Goal: Information Seeking & Learning: Compare options

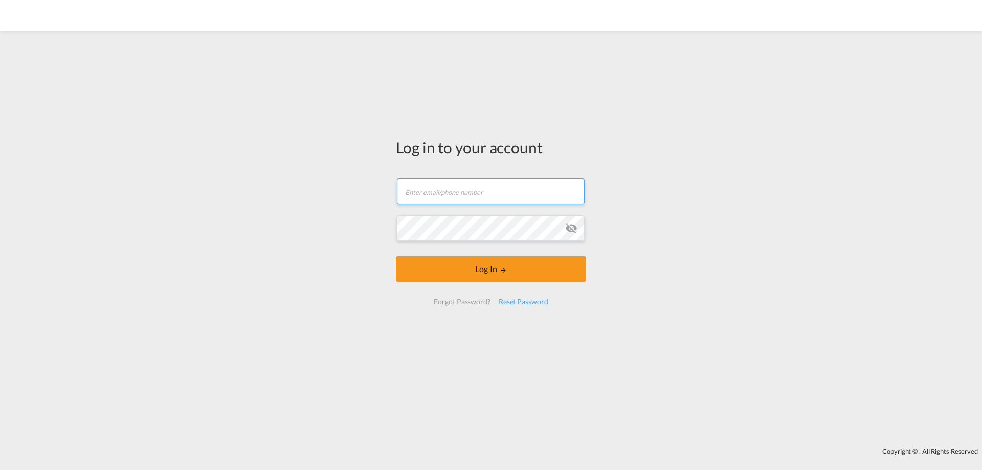
click at [433, 190] on input "text" at bounding box center [491, 192] width 188 height 26
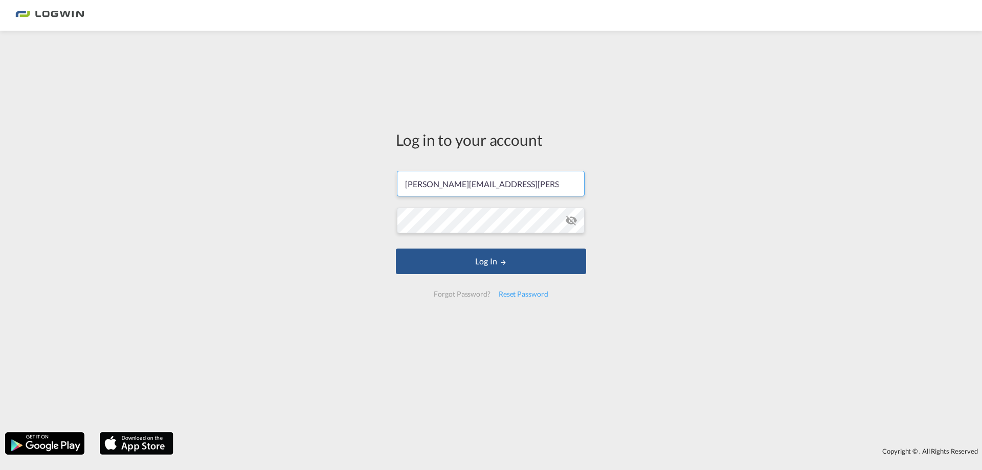
type input "maria.perera@logwin-logistics.com"
click at [396, 249] on button "Log In" at bounding box center [491, 262] width 190 height 26
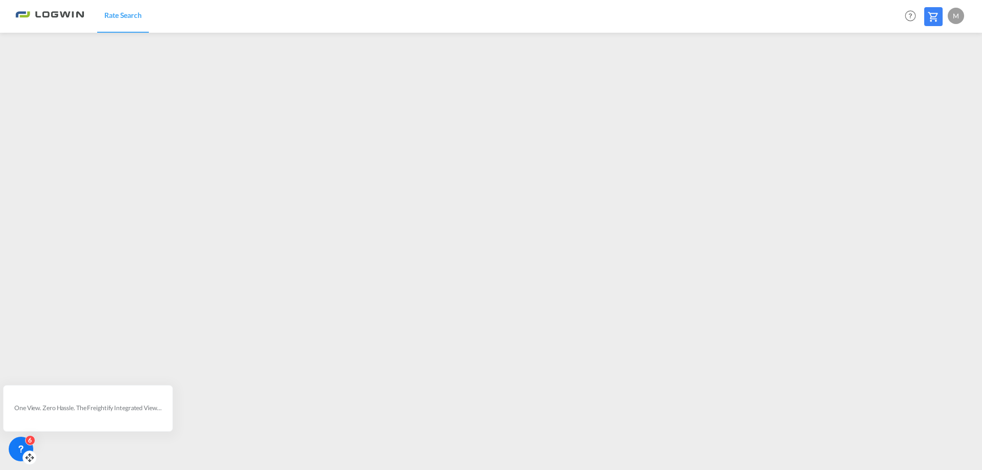
click at [24, 449] on icon at bounding box center [21, 449] width 10 height 10
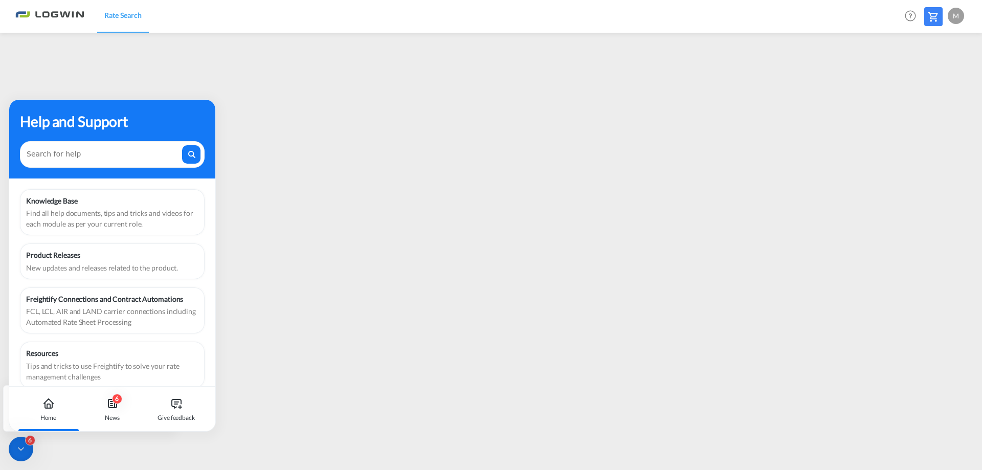
click at [75, 259] on div "Product Releases" at bounding box center [112, 255] width 172 height 11
click at [115, 404] on icon at bounding box center [112, 404] width 8 height 8
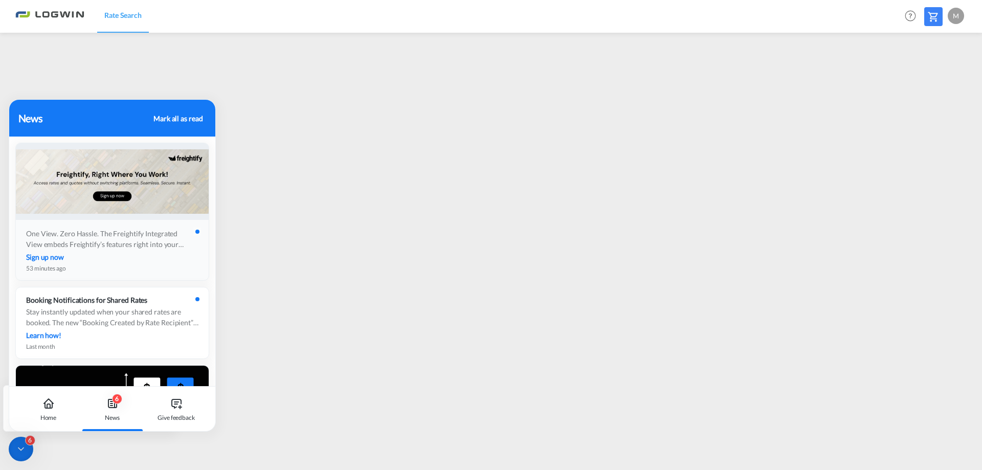
click at [141, 252] on div "Sign up now" at bounding box center [112, 257] width 172 height 11
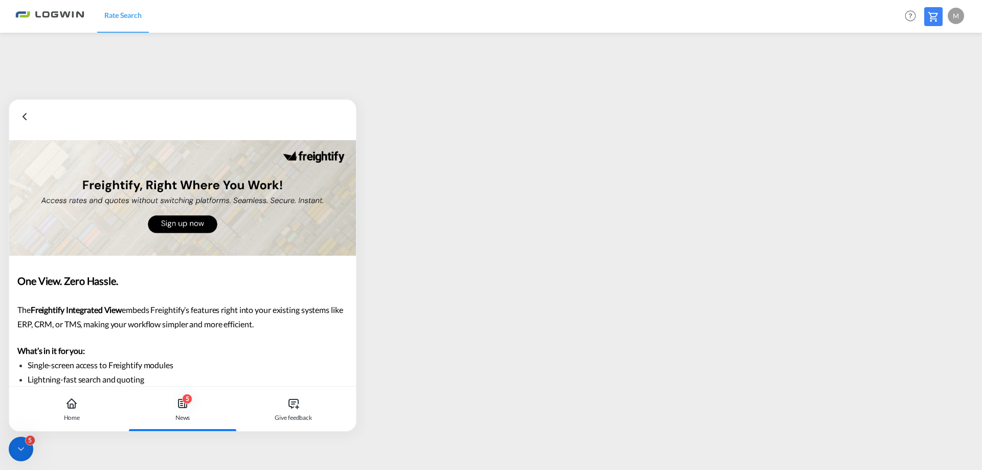
click at [27, 115] on icon at bounding box center [24, 117] width 12 height 12
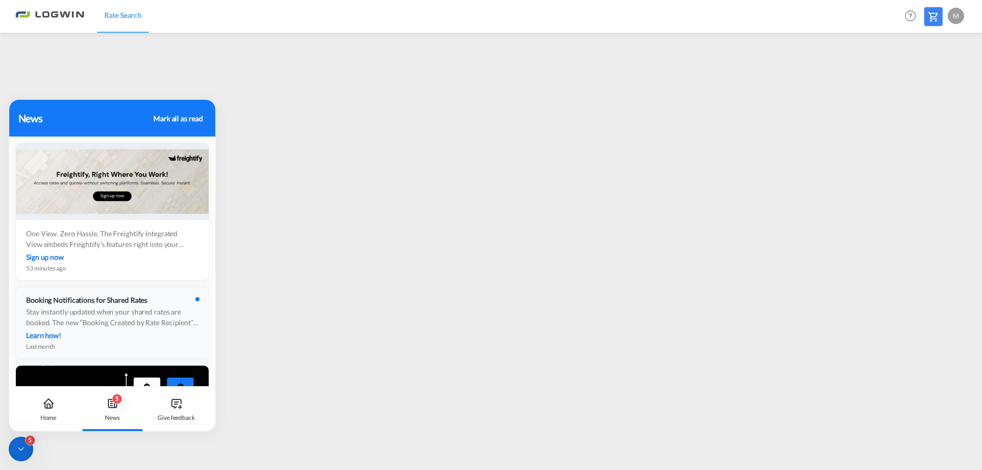
click at [89, 321] on div "Stay instantly updated when your shared rates are booked. The new “Booking Crea…" at bounding box center [112, 316] width 172 height 21
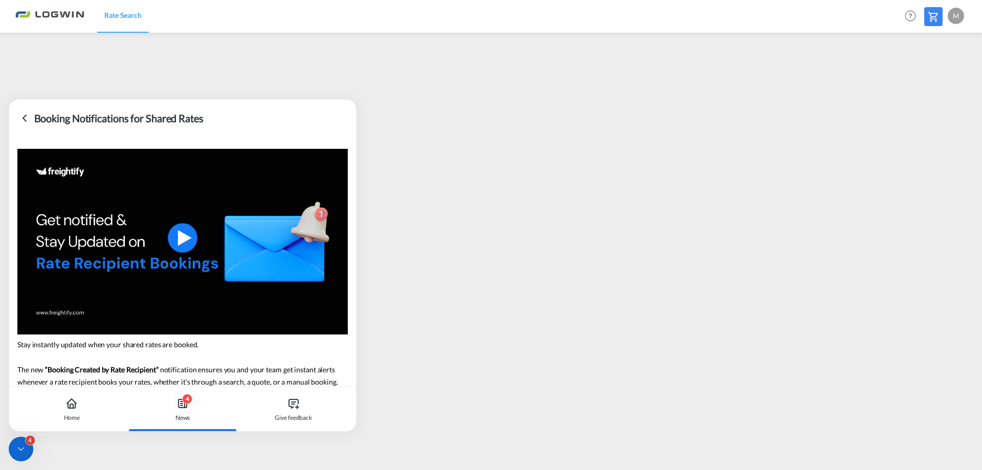
click at [29, 119] on icon at bounding box center [24, 118] width 12 height 12
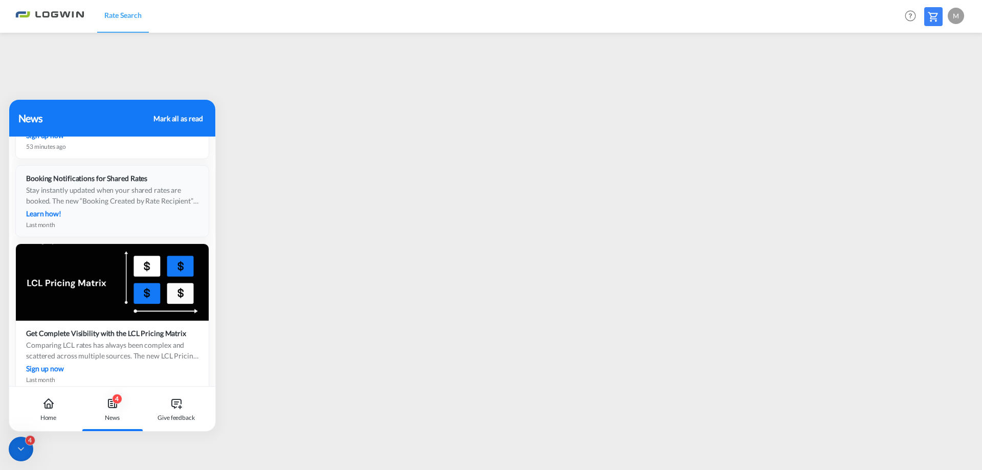
scroll to position [205, 0]
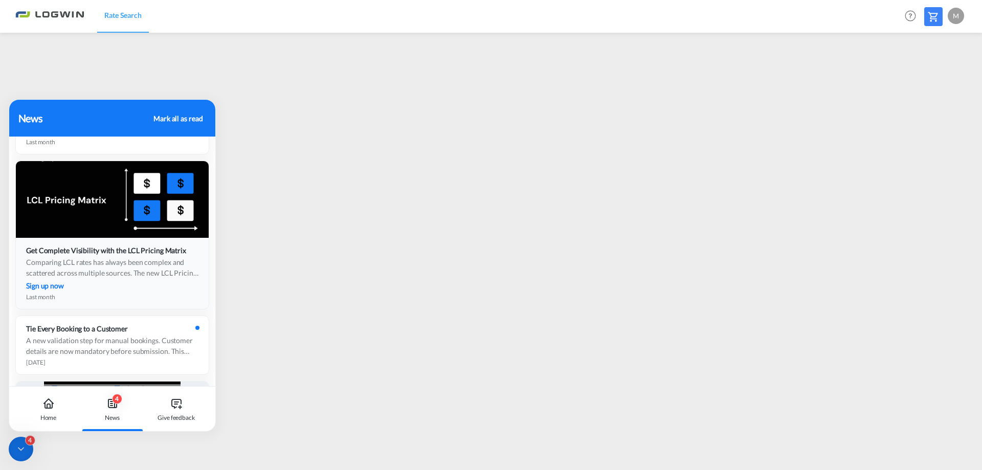
click at [77, 270] on div "Comparing LCL rates has always been complex and scattered across multiple sourc…" at bounding box center [112, 267] width 172 height 21
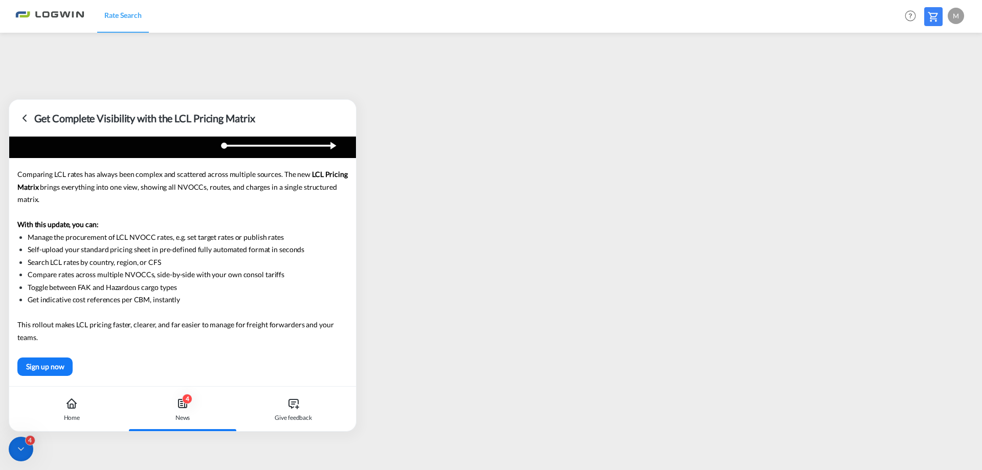
scroll to position [0, 0]
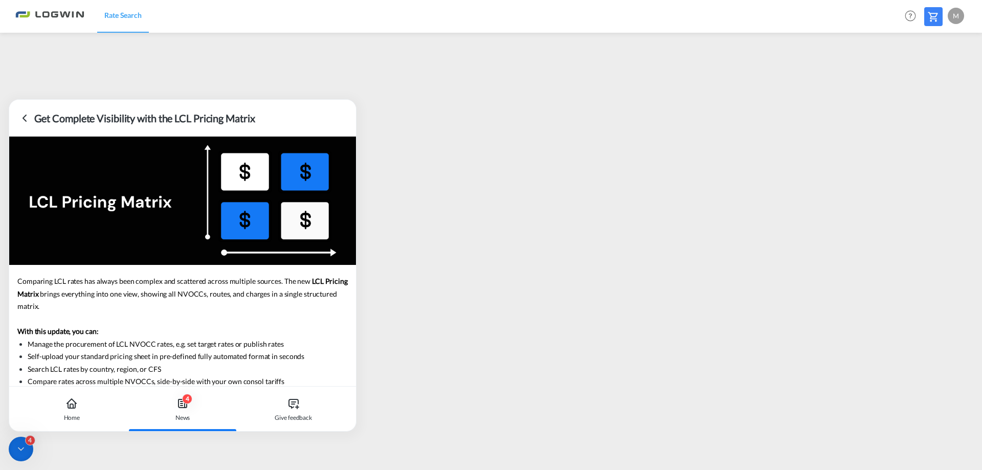
click at [25, 117] on icon at bounding box center [24, 118] width 12 height 12
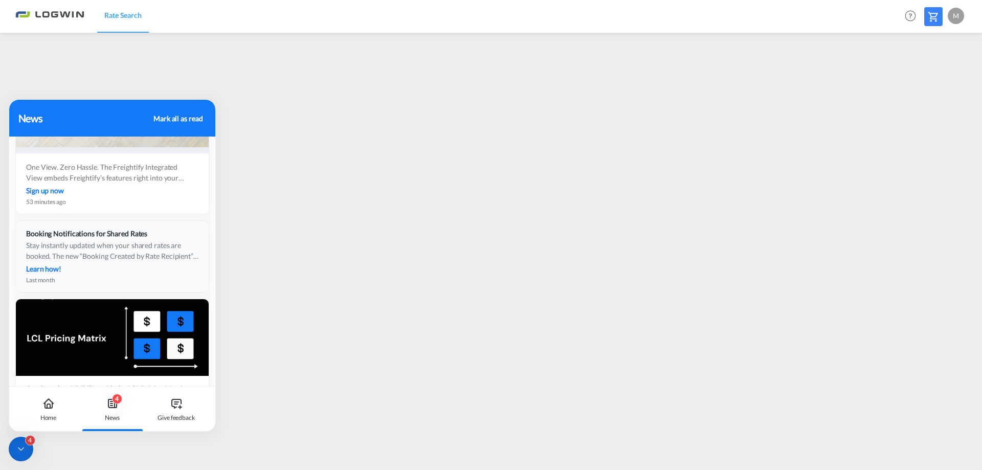
scroll to position [102, 0]
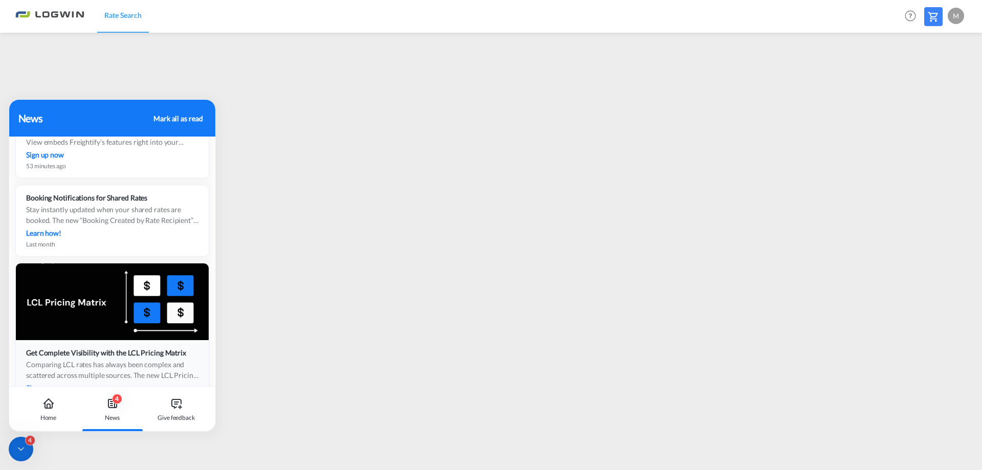
click at [73, 360] on div "Comparing LCL rates has always been complex and scattered across multiple sourc…" at bounding box center [112, 369] width 172 height 21
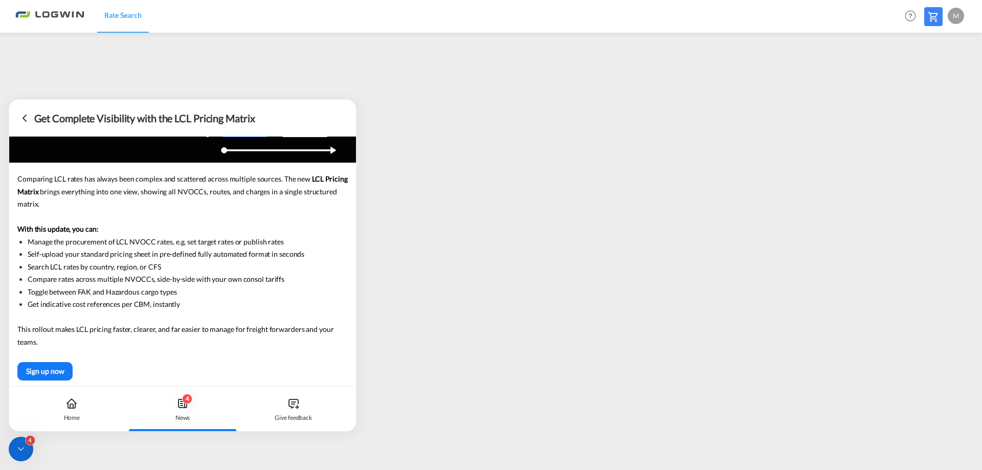
scroll to position [0, 0]
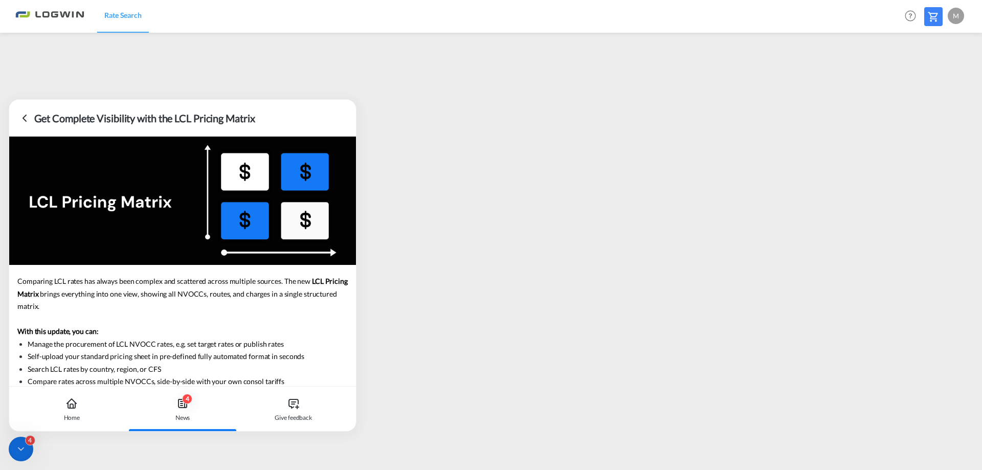
click at [28, 113] on icon at bounding box center [24, 118] width 12 height 12
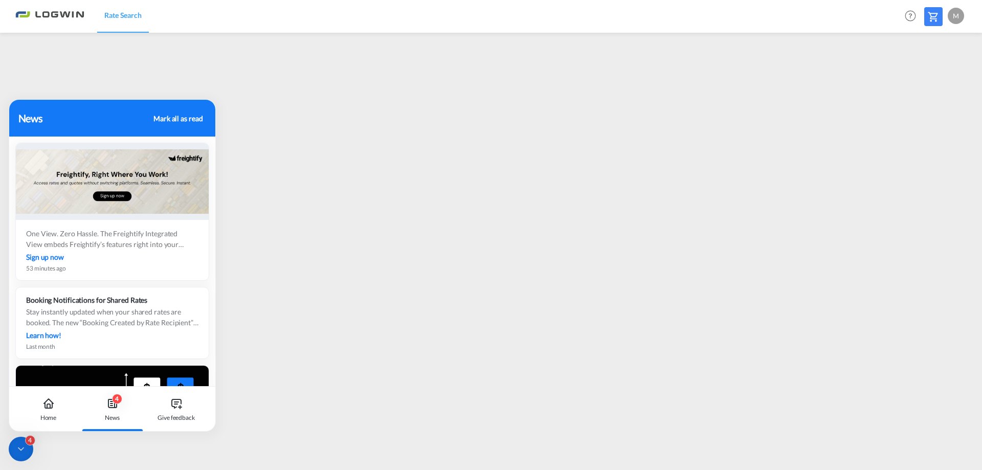
click at [114, 405] on icon at bounding box center [112, 404] width 8 height 8
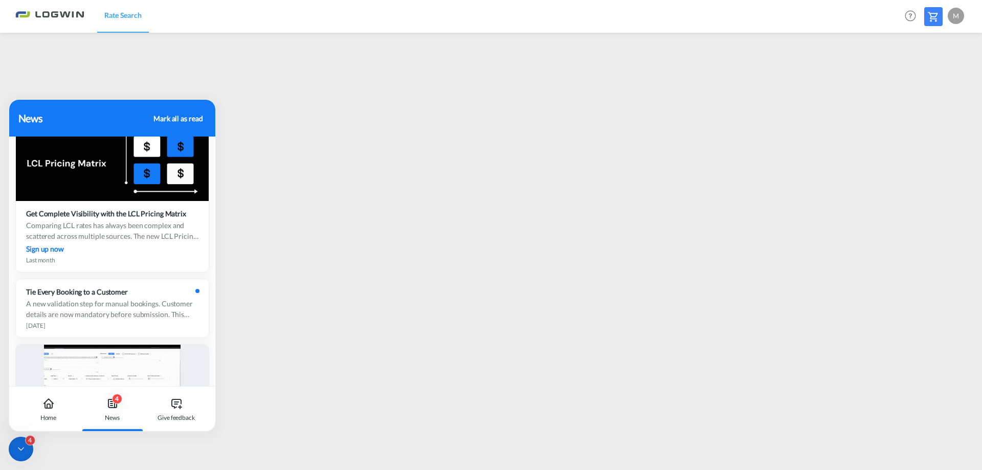
scroll to position [256, 0]
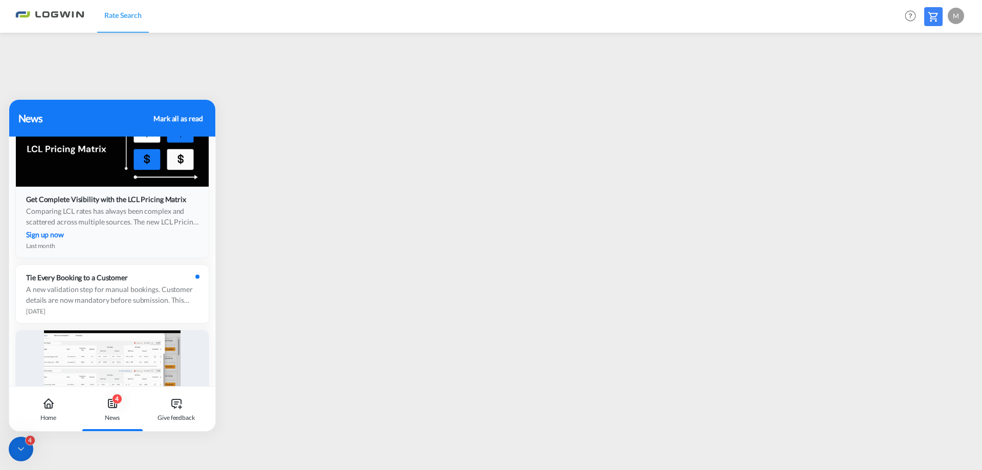
click at [83, 228] on div "Get Complete Visibility with the LCL Pricing Matrix Comparing LCL rates has alw…" at bounding box center [112, 222] width 193 height 71
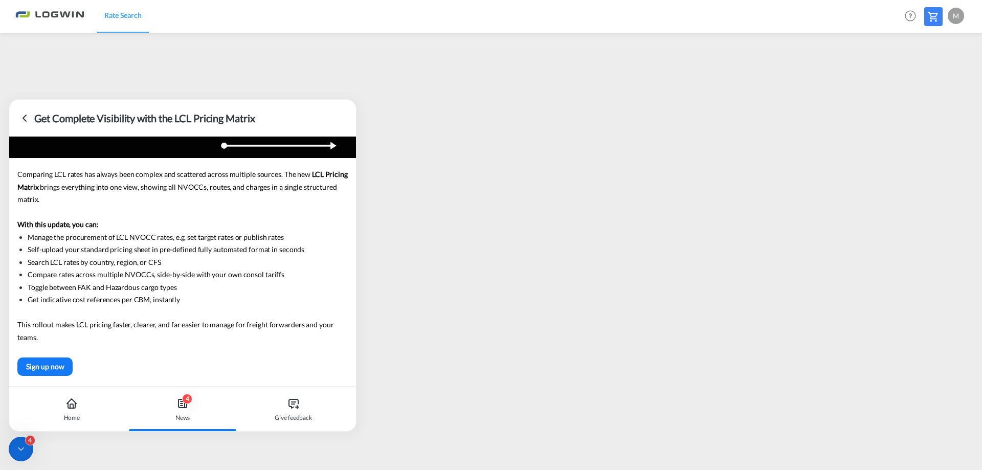
scroll to position [0, 0]
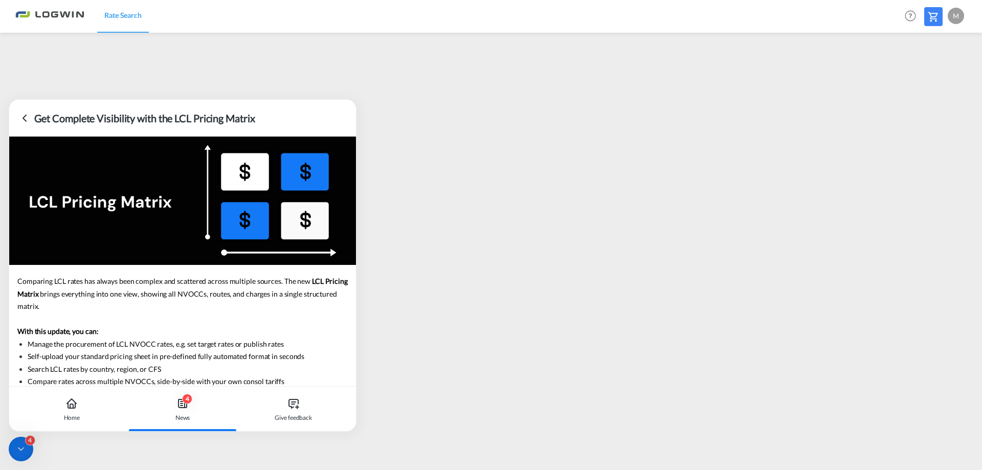
click at [19, 114] on icon at bounding box center [24, 118] width 12 height 12
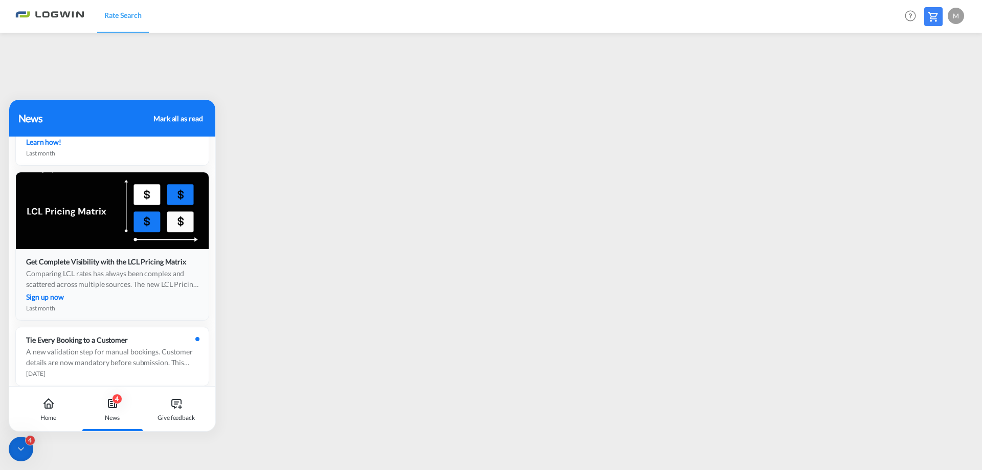
scroll to position [205, 0]
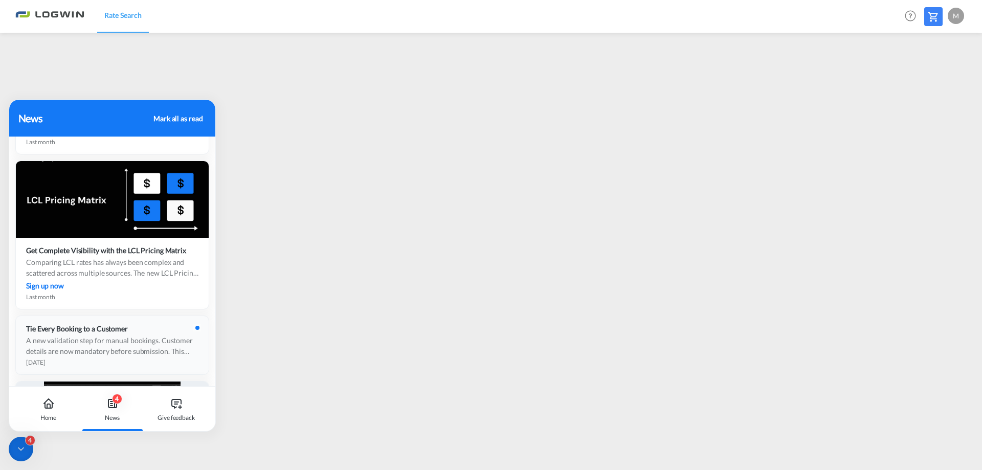
click at [89, 355] on div "A new validation step for manual bookings. Customer details are now mandatory b…" at bounding box center [112, 345] width 172 height 21
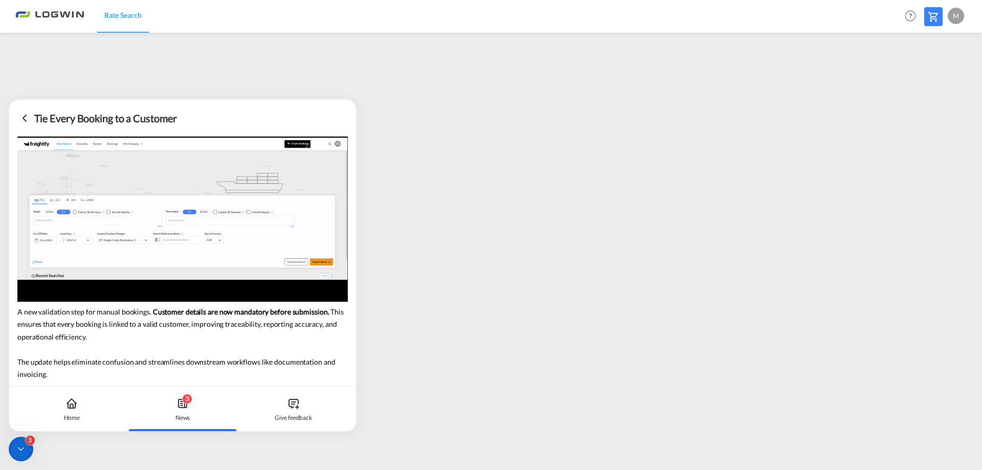
scroll to position [0, 0]
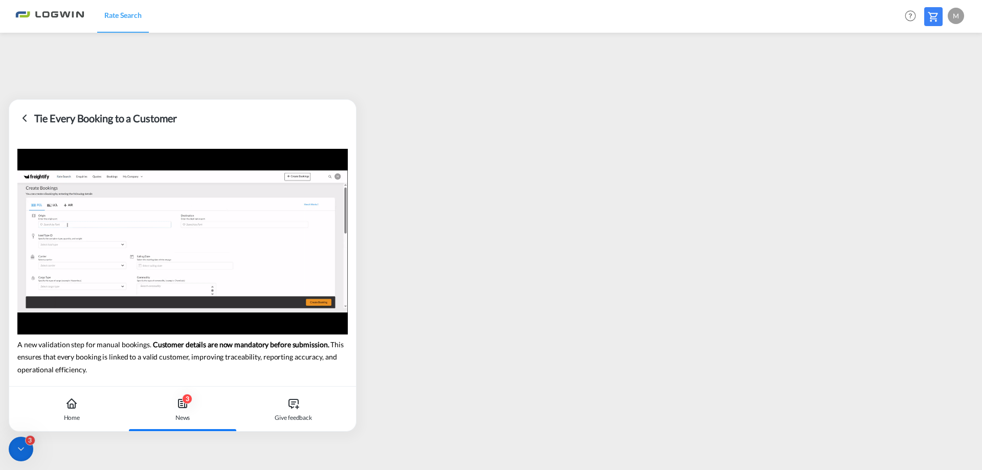
click at [25, 118] on icon at bounding box center [24, 118] width 12 height 12
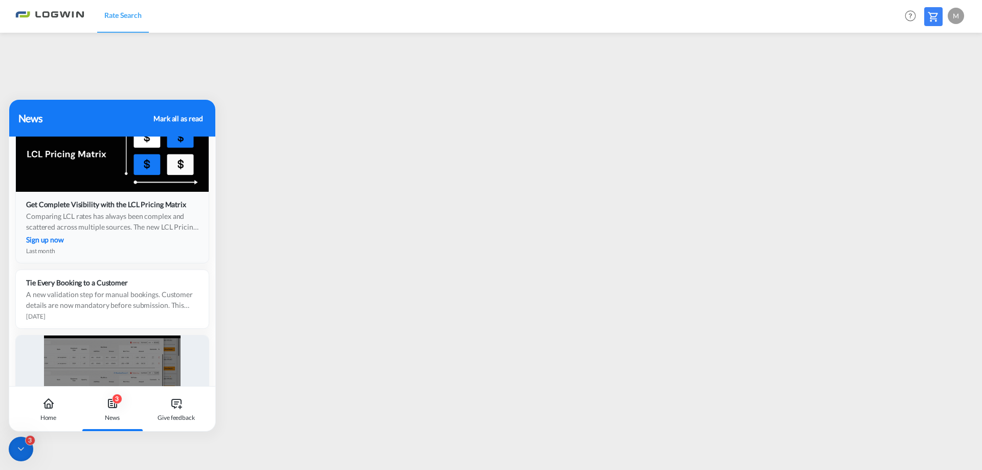
scroll to position [358, 0]
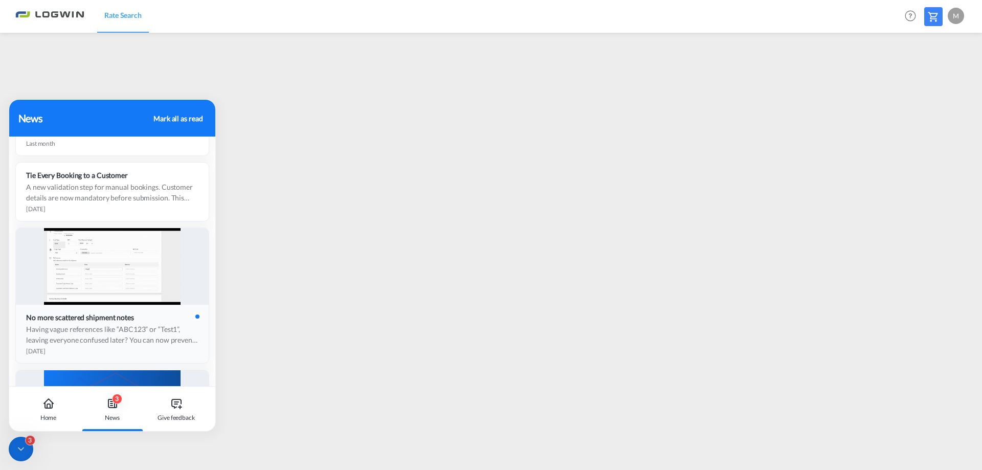
click at [95, 342] on div "Having vague references like “ABC123” or “Test1”, leaving everyone confused lat…" at bounding box center [112, 334] width 172 height 21
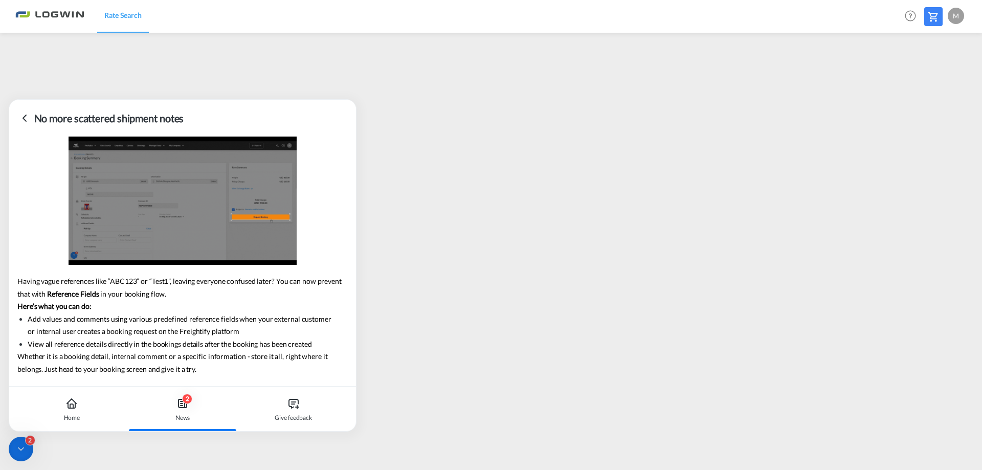
scroll to position [0, 0]
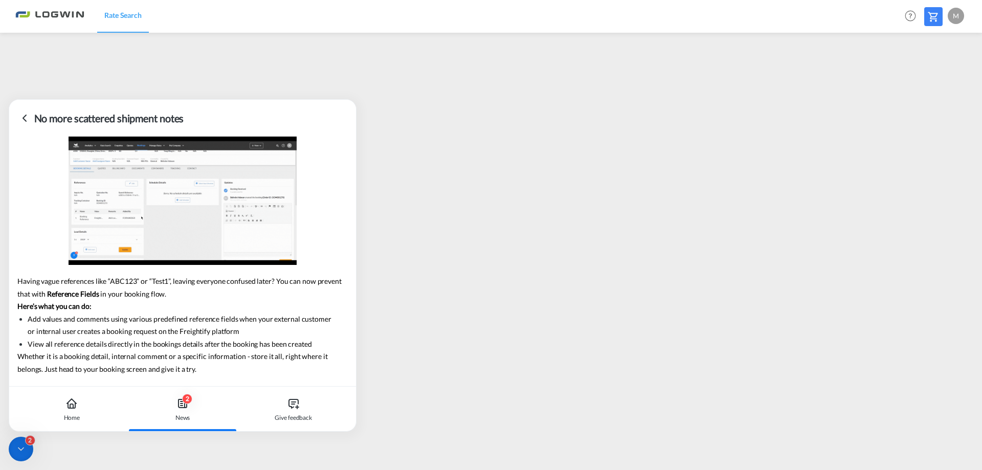
click at [25, 118] on icon at bounding box center [24, 118] width 12 height 12
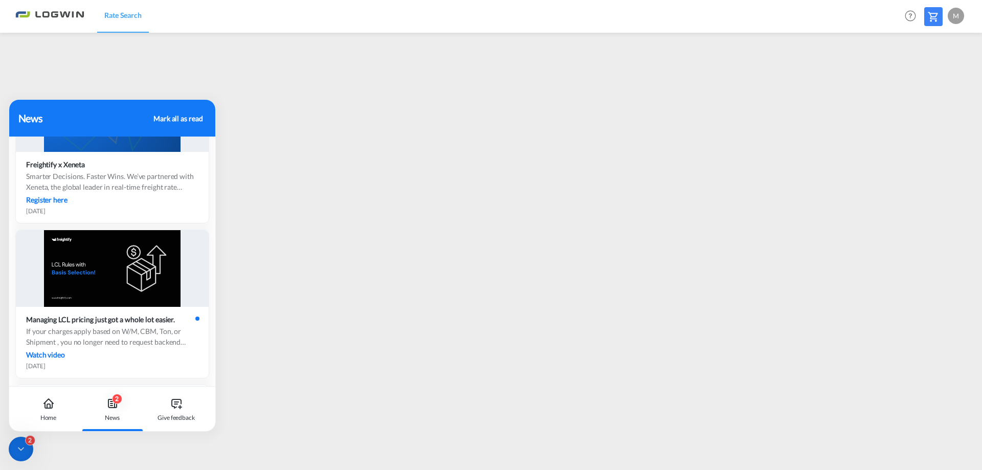
scroll to position [665, 0]
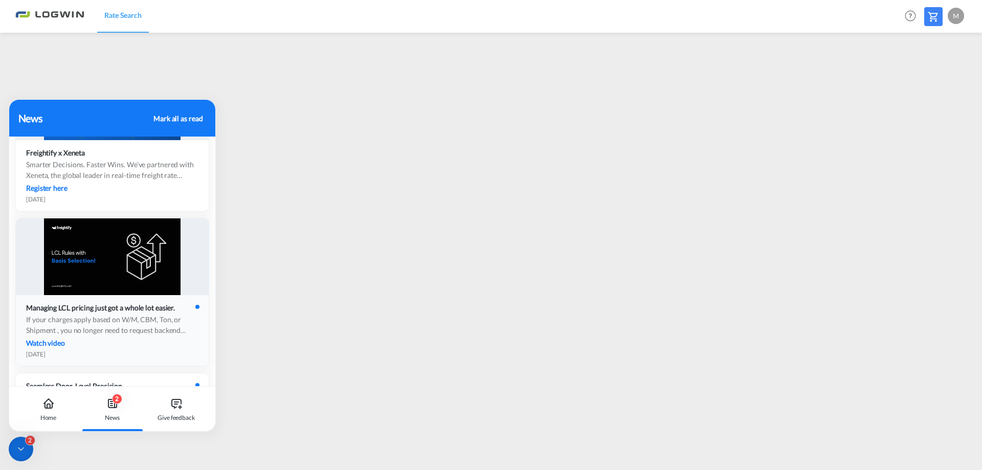
click at [102, 323] on div "If your charges apply based on W/M, CBM, Ton, or Shipment , you no longer need …" at bounding box center [112, 324] width 172 height 21
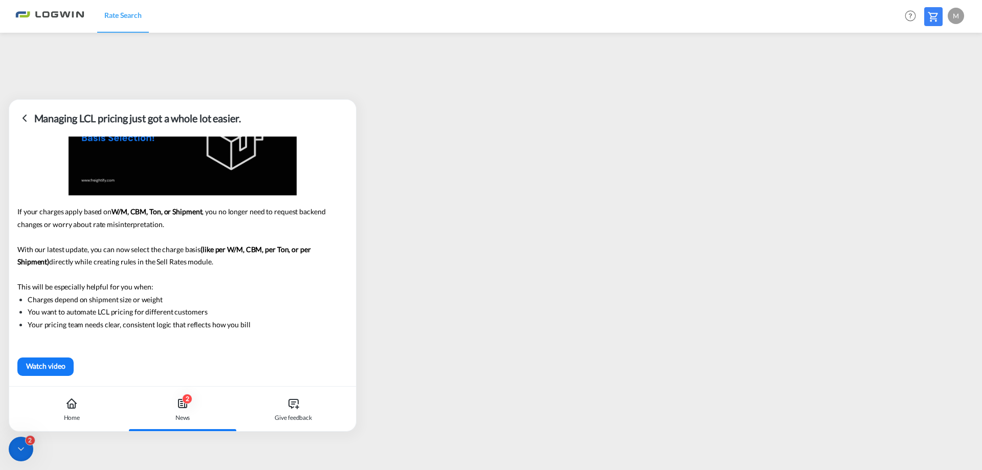
scroll to position [0, 0]
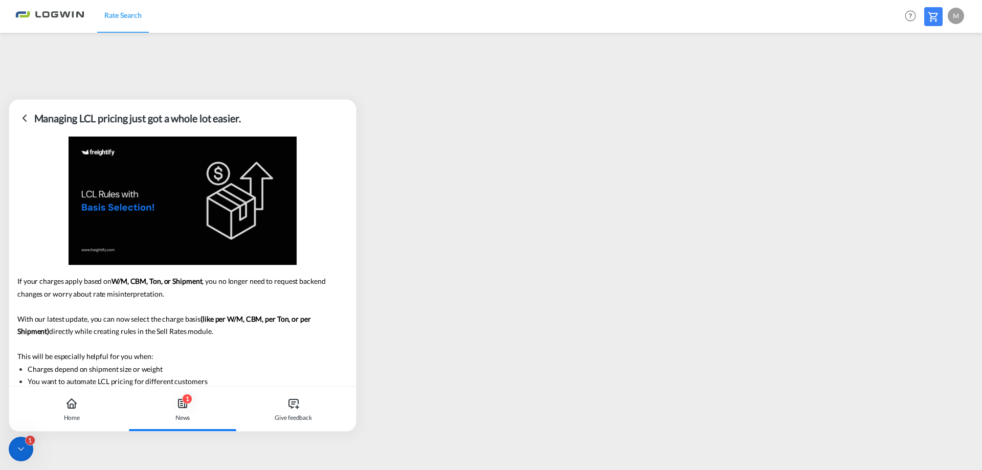
click at [25, 118] on icon at bounding box center [24, 118] width 12 height 12
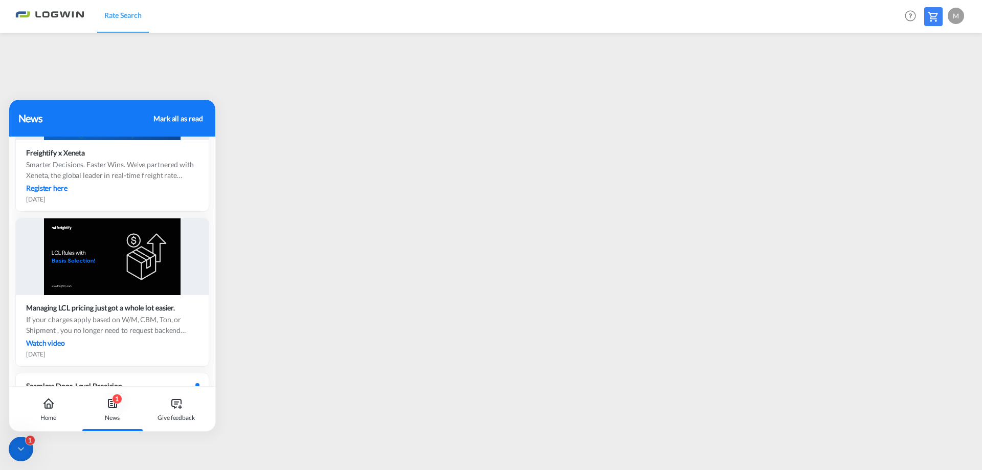
scroll to position [767, 0]
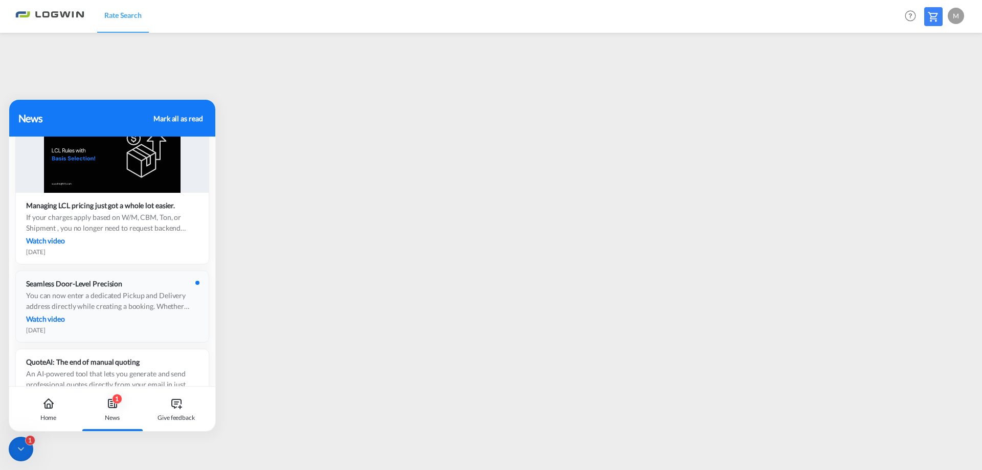
click at [102, 294] on div "You can now enter a dedicated Pickup and Delivery address directly while creati…" at bounding box center [112, 300] width 172 height 21
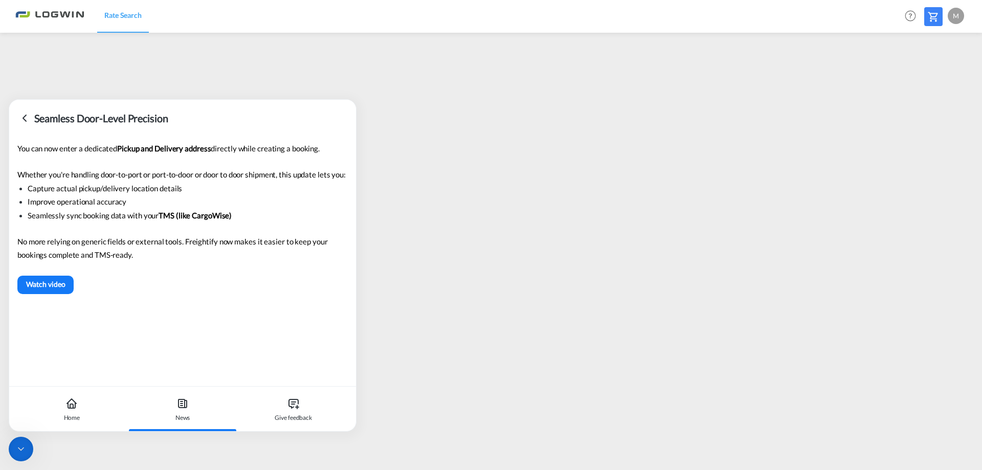
scroll to position [0, 0]
click at [26, 119] on icon at bounding box center [24, 118] width 12 height 12
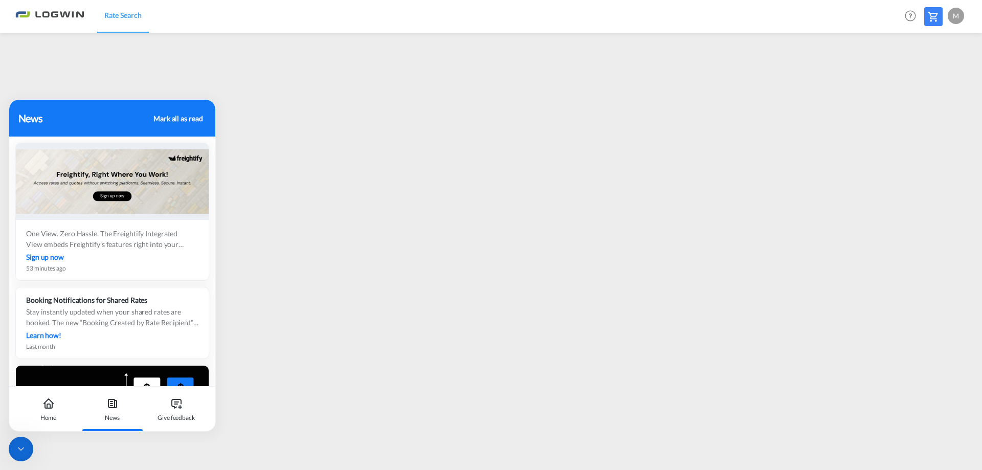
click at [20, 450] on icon at bounding box center [20, 449] width 5 height 3
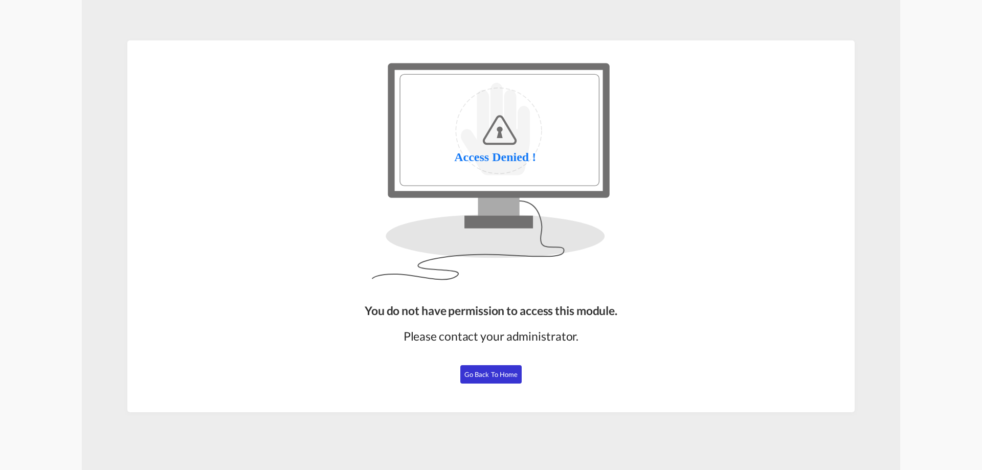
click at [477, 378] on span "Go Back to Home" at bounding box center [492, 374] width 54 height 8
